Goal: Information Seeking & Learning: Learn about a topic

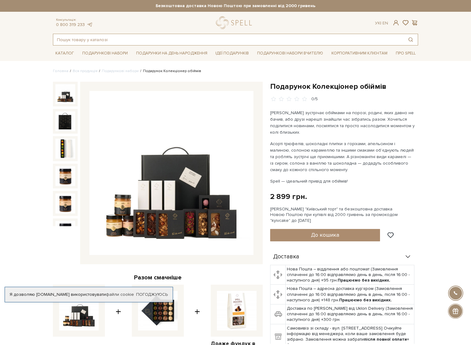
click at [315, 42] on input "text" at bounding box center [228, 39] width 350 height 11
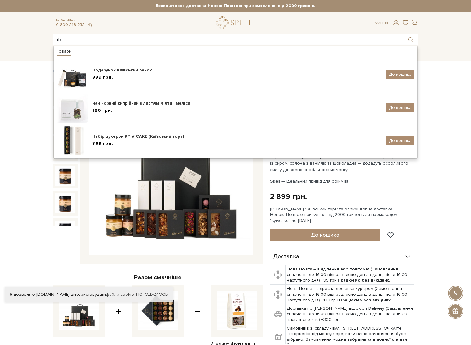
type input "r"
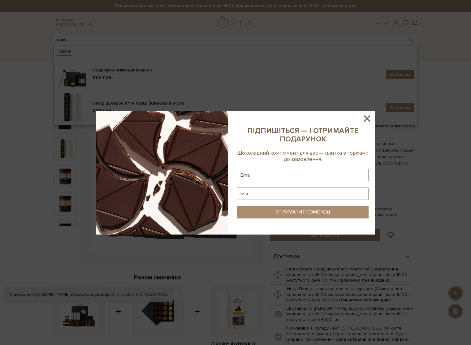
click at [367, 117] on icon at bounding box center [367, 118] width 11 height 11
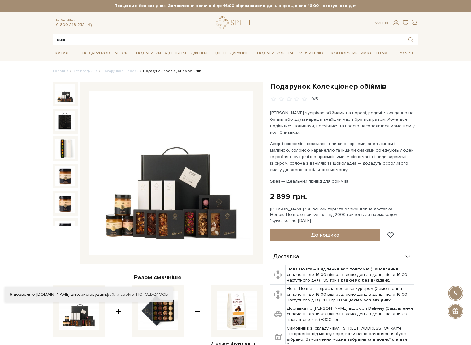
click at [144, 41] on input "киїівс" at bounding box center [228, 39] width 350 height 11
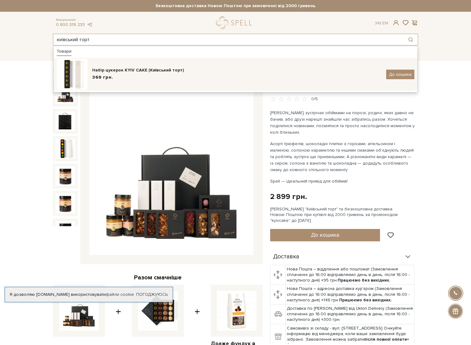
type input "київський торт"
click at [149, 70] on div "Набір цукерок KYIV CAKE (Київський торт)" at bounding box center [236, 70] width 289 height 6
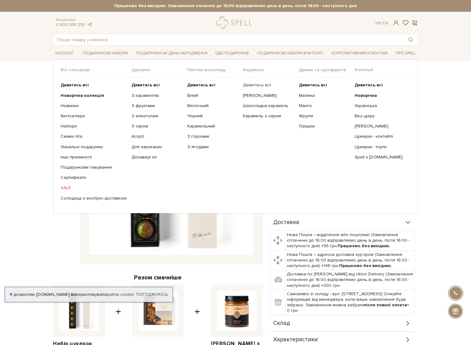
click at [258, 84] on b "Дивитись всі" at bounding box center [257, 84] width 28 height 5
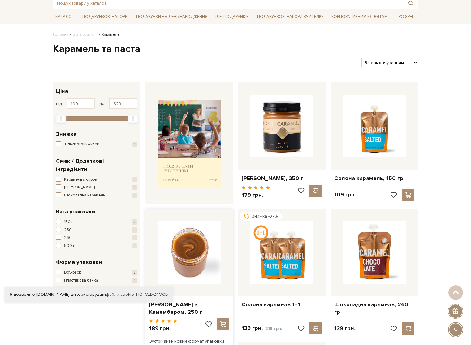
scroll to position [31, 0]
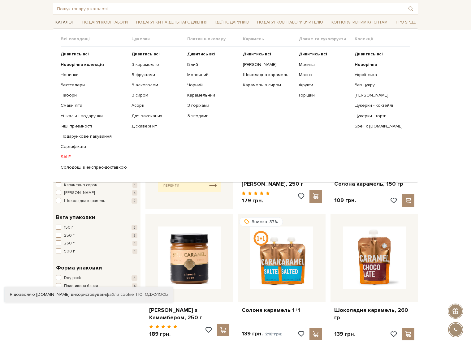
click at [65, 21] on link "Каталог" at bounding box center [65, 23] width 24 height 10
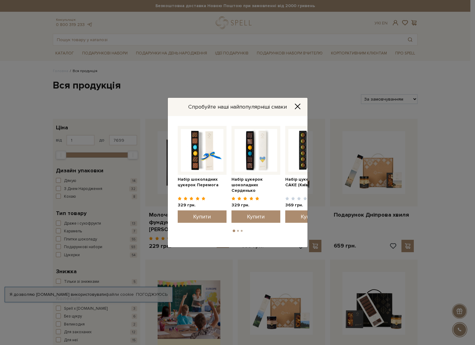
click at [299, 104] on icon "Close" at bounding box center [298, 106] width 6 height 6
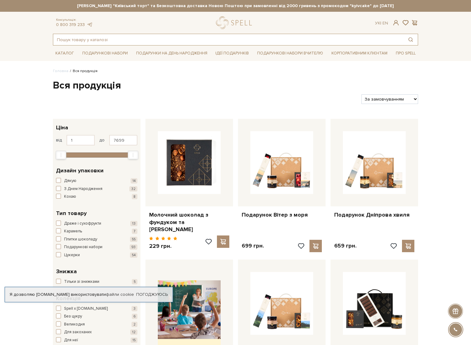
click at [334, 38] on input "text" at bounding box center [228, 39] width 350 height 11
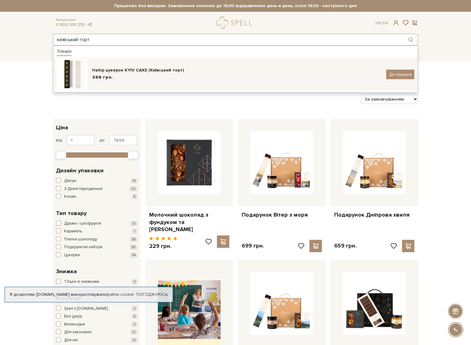
type input "київський торт"
click at [168, 74] on div "369 грн." at bounding box center [236, 77] width 289 height 6
